Goal: Task Accomplishment & Management: Manage account settings

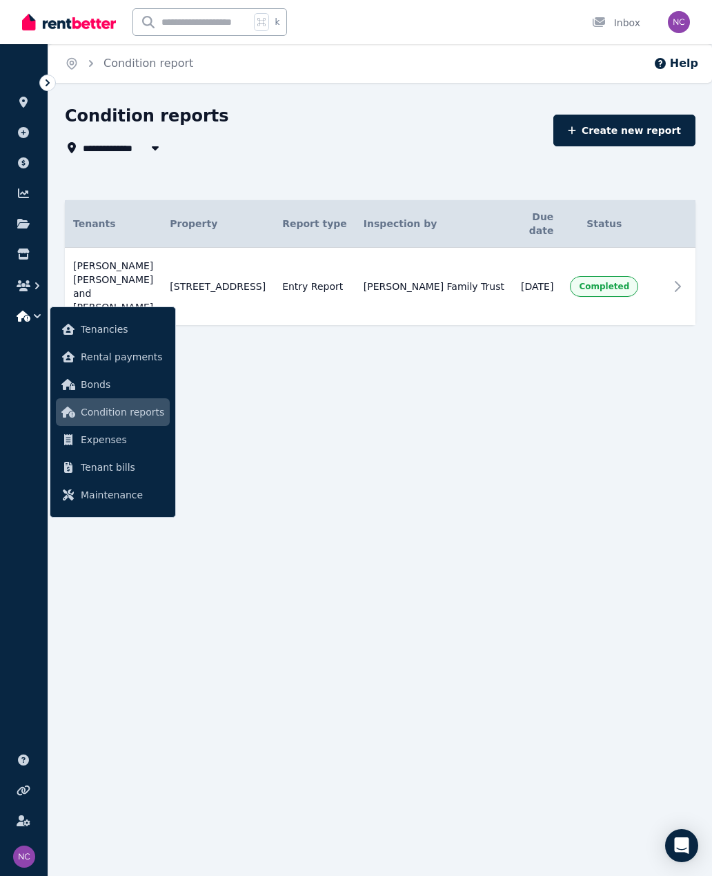
click at [24, 253] on icon at bounding box center [23, 254] width 12 height 11
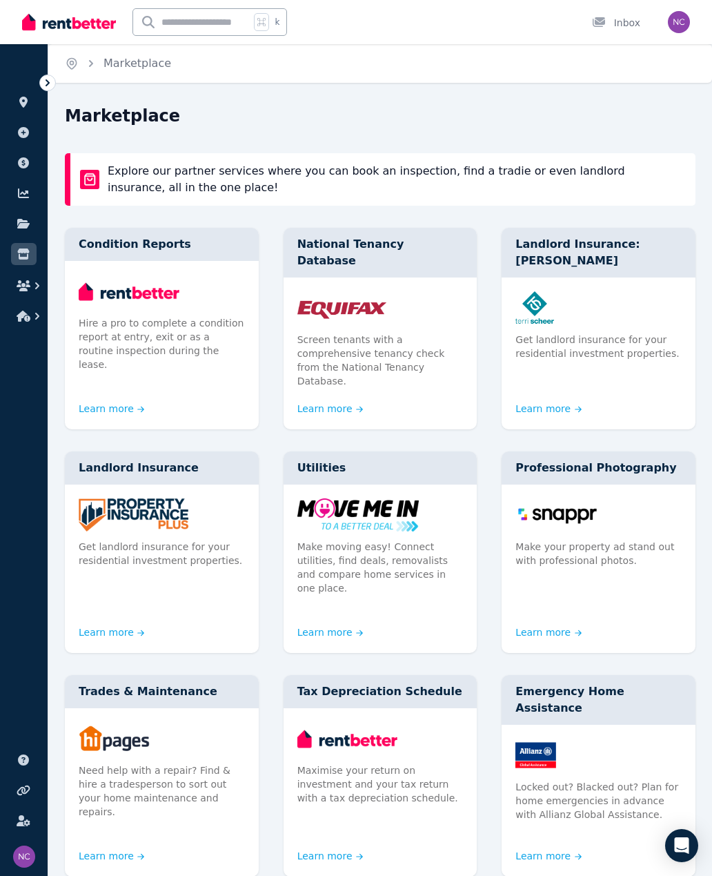
click at [24, 290] on icon "button" at bounding box center [24, 285] width 14 height 11
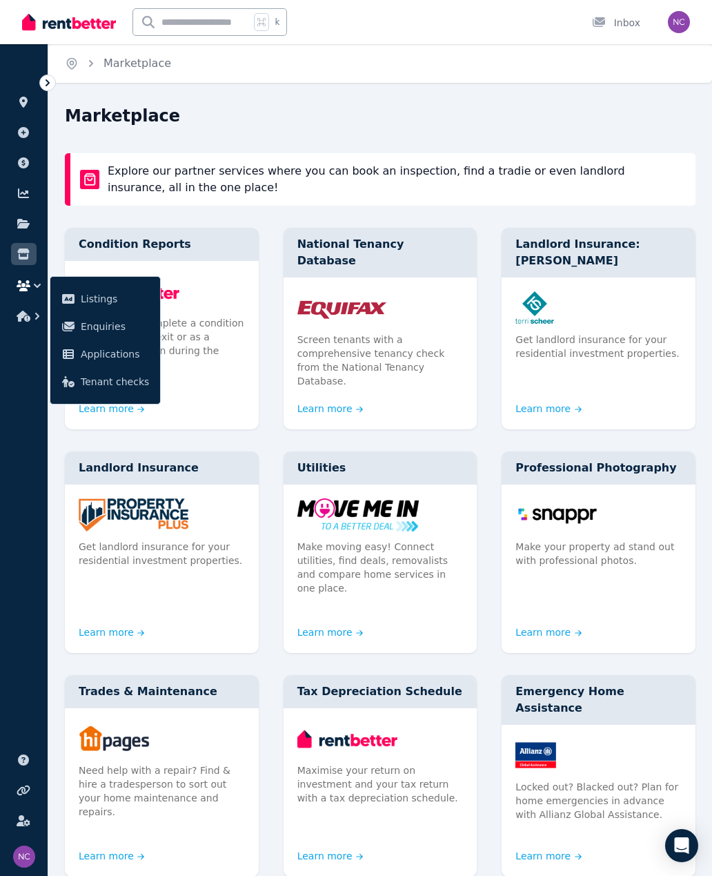
click at [3, 444] on ul "ORGANISE Properties Add property Payments Finance report Documents Marketplace …" at bounding box center [24, 467] width 48 height 818
click at [118, 722] on div "Need help with a repair? Find & hire a tradesperson to sort out your home maint…" at bounding box center [162, 777] width 194 height 138
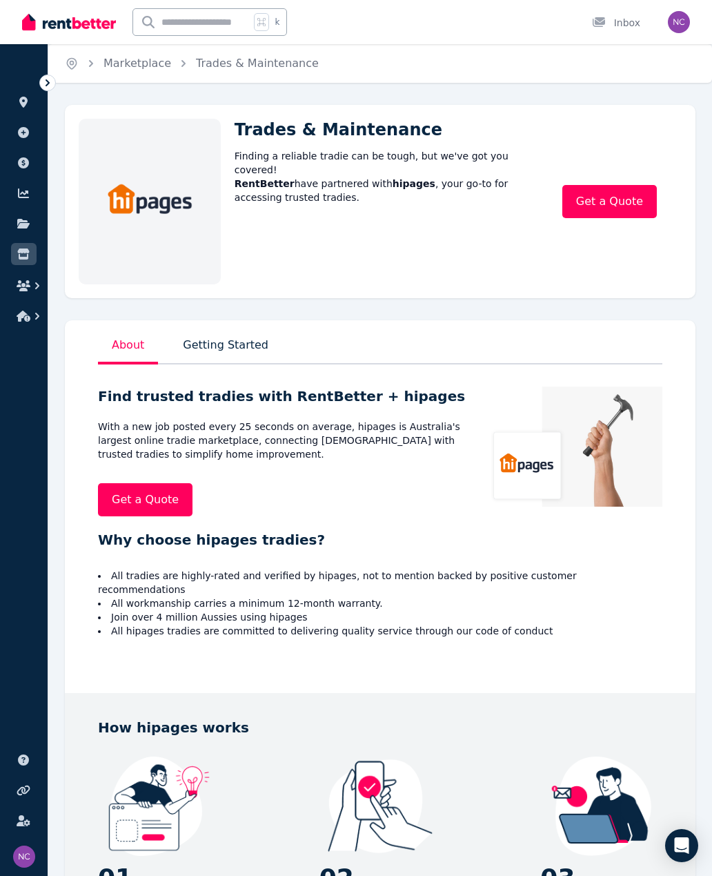
click at [23, 251] on icon at bounding box center [23, 254] width 12 height 11
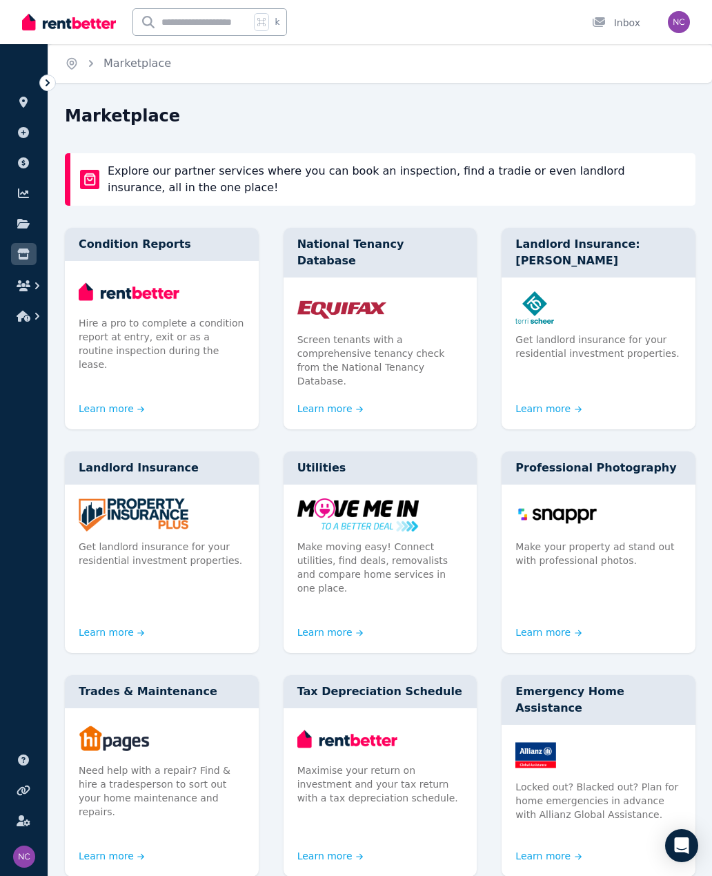
click at [24, 223] on icon at bounding box center [23, 224] width 12 height 10
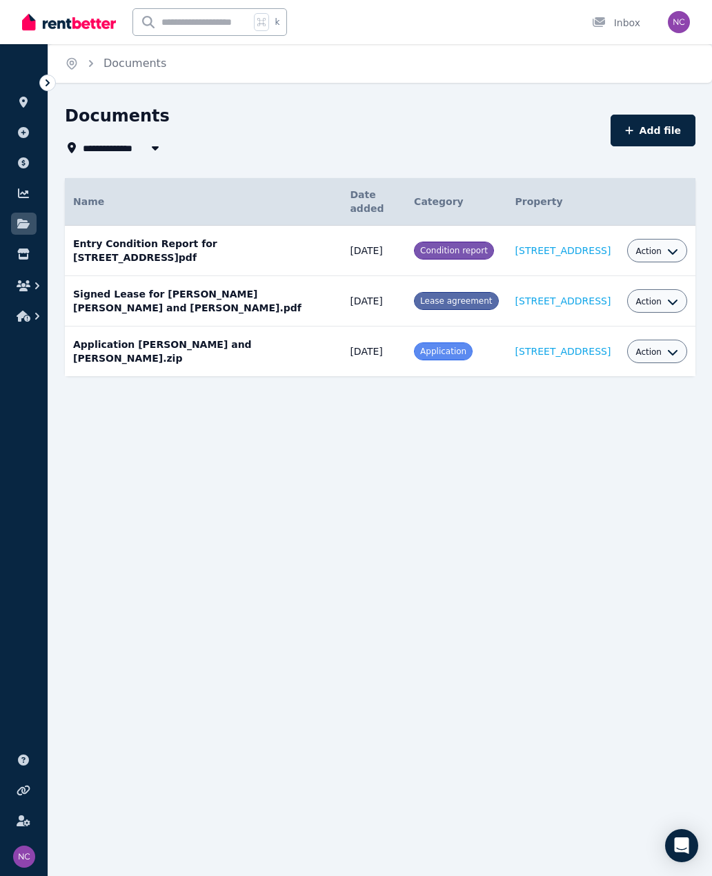
click at [46, 80] on icon at bounding box center [48, 82] width 4 height 7
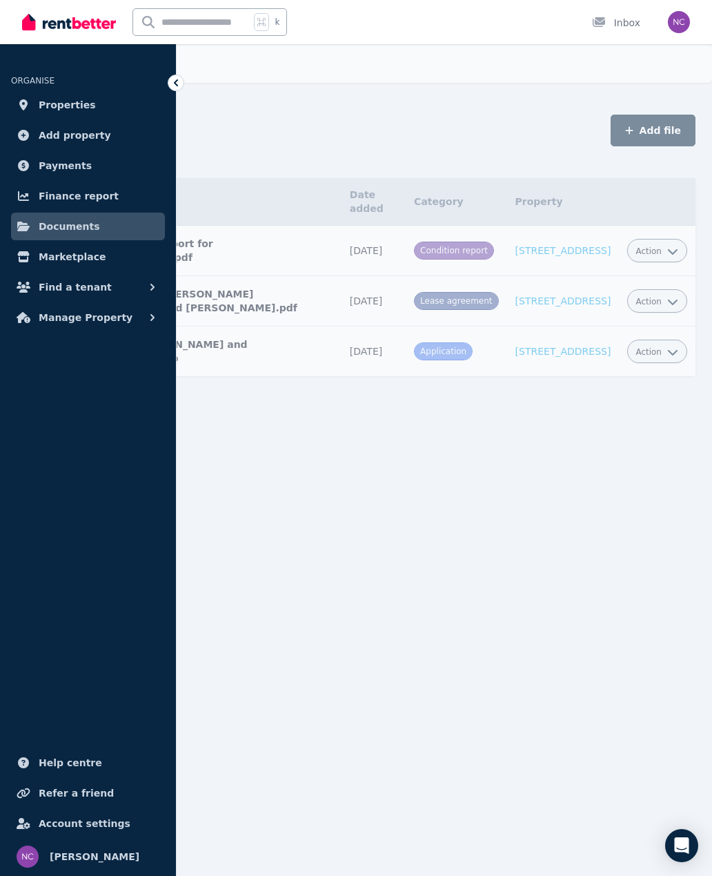
click at [51, 326] on button "Manage Property" at bounding box center [88, 318] width 154 height 28
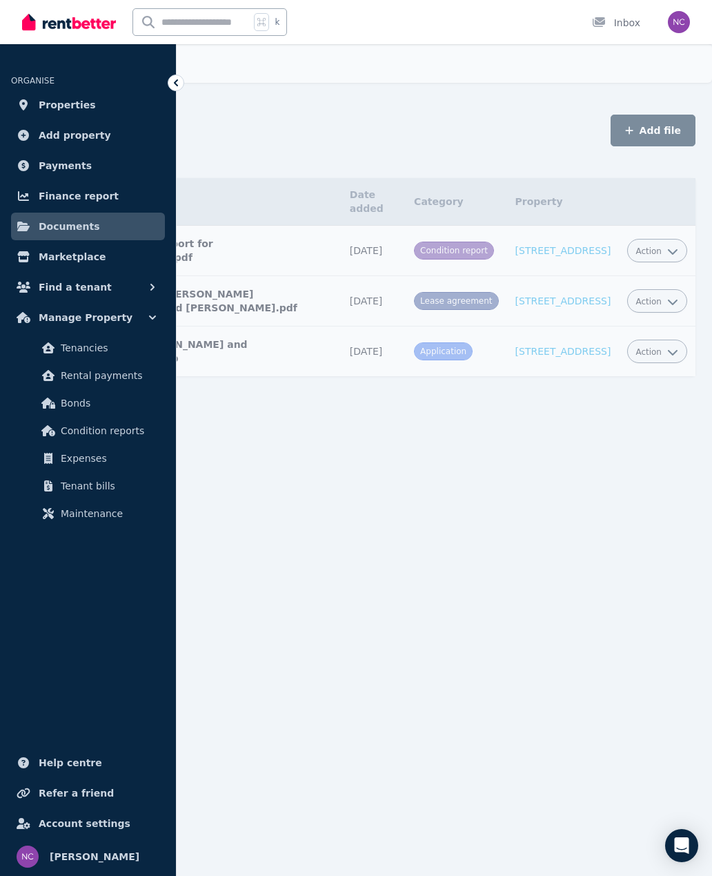
click at [76, 518] on span "Maintenance" at bounding box center [107, 513] width 93 height 17
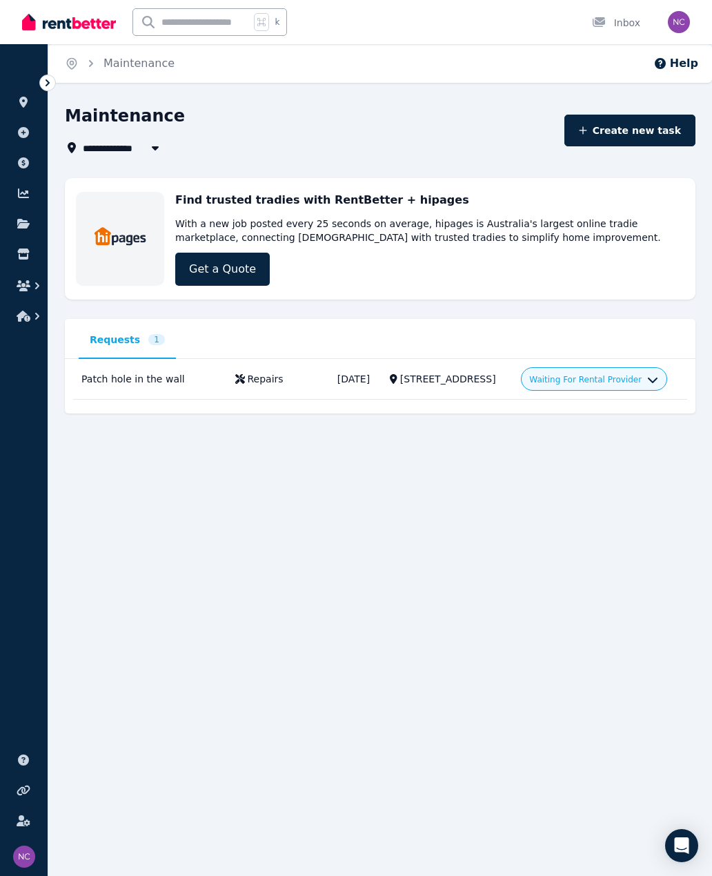
click at [130, 224] on img at bounding box center [120, 236] width 53 height 25
click at [205, 282] on link "Get a Quote" at bounding box center [222, 269] width 95 height 33
